Goal: Task Accomplishment & Management: Manage account settings

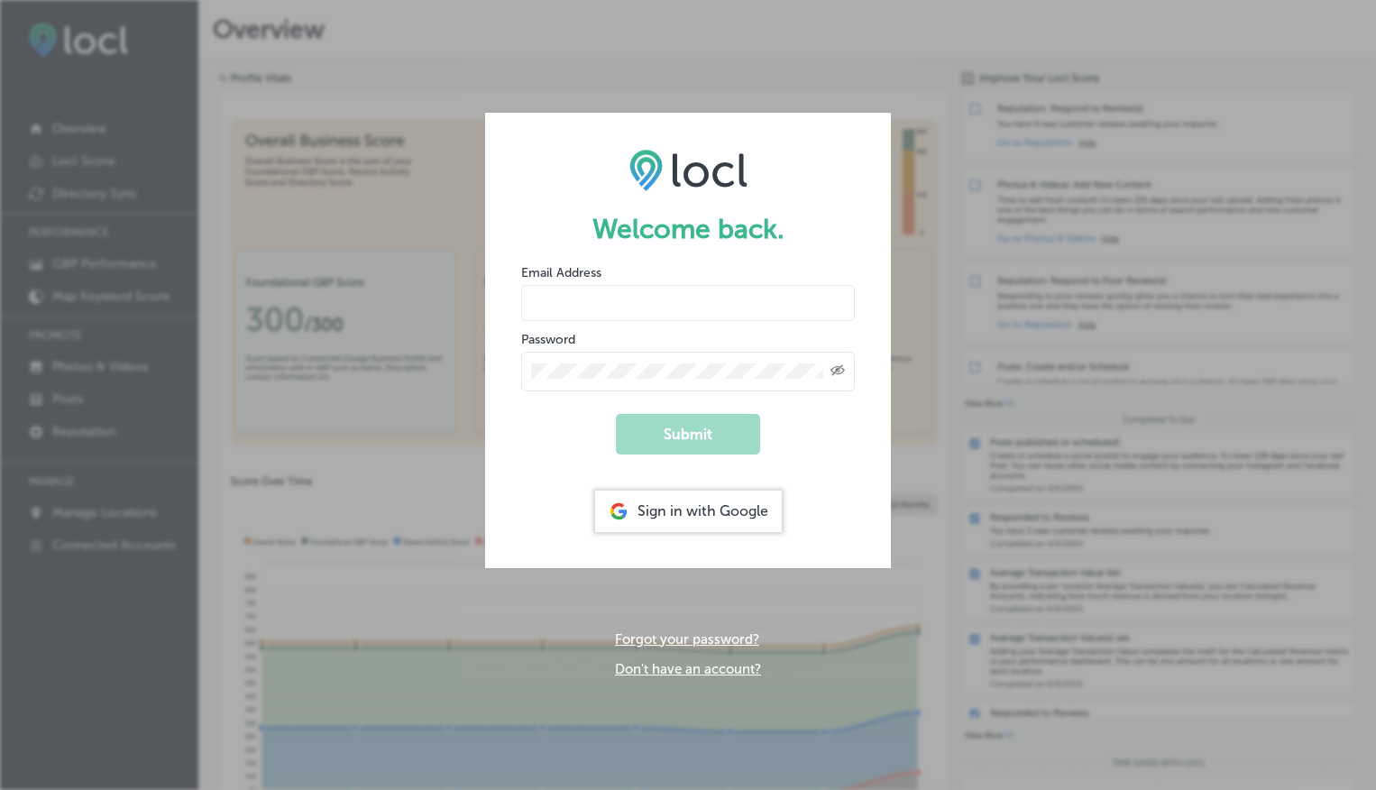
click at [391, 247] on div "Welcome back. Email Address Password Created with Sketch. Submit Sign in with G…" at bounding box center [688, 395] width 1376 height 790
click at [654, 313] on input "email" at bounding box center [688, 303] width 334 height 36
type input "[PERSON_NAME][EMAIL_ADDRESS][DOMAIN_NAME]"
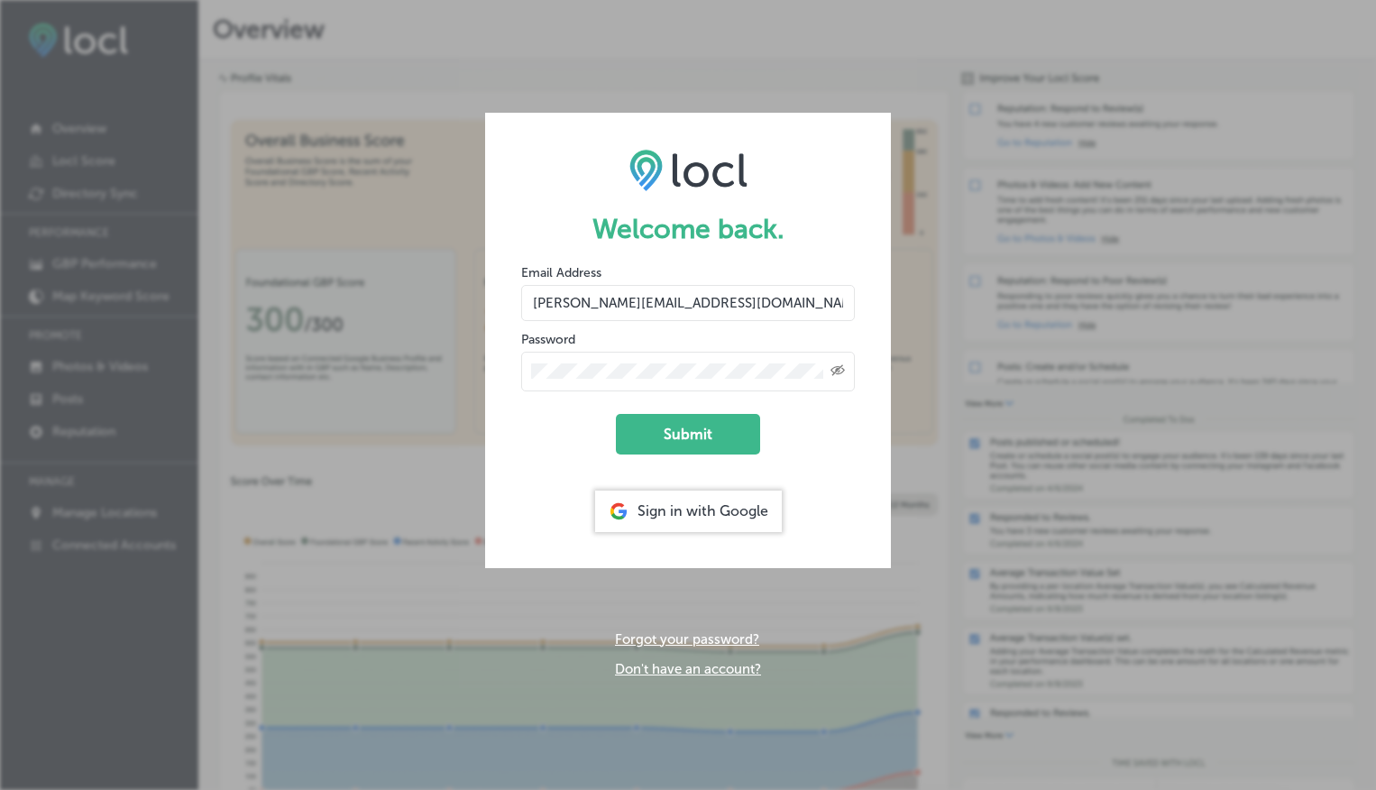
click at [616, 414] on button "Submit" at bounding box center [688, 434] width 144 height 41
